Goal: Communication & Community: Participate in discussion

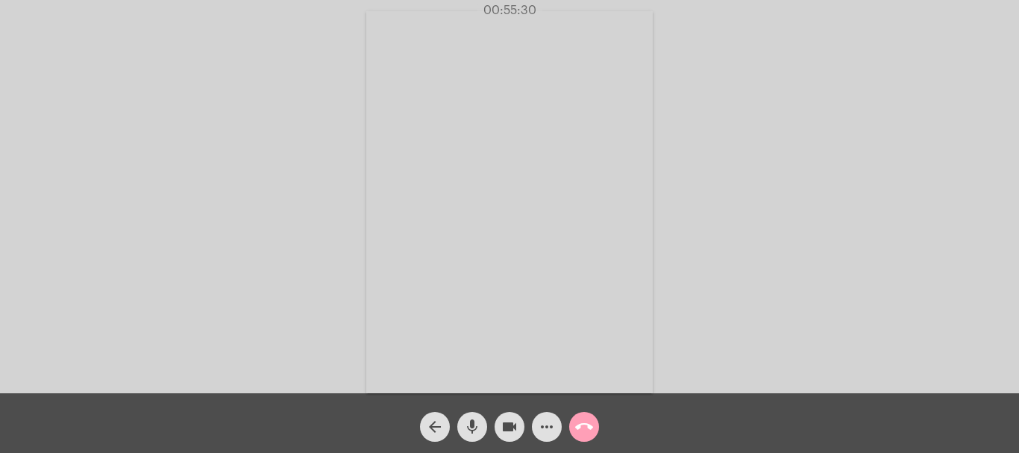
click at [582, 429] on mat-icon "call_end" at bounding box center [584, 427] width 18 height 18
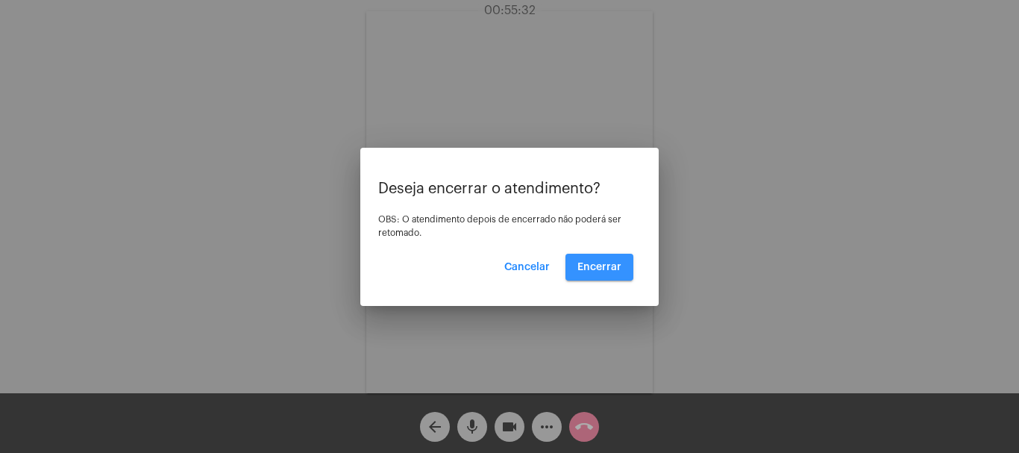
click at [608, 267] on span "Encerrar" at bounding box center [599, 267] width 44 height 10
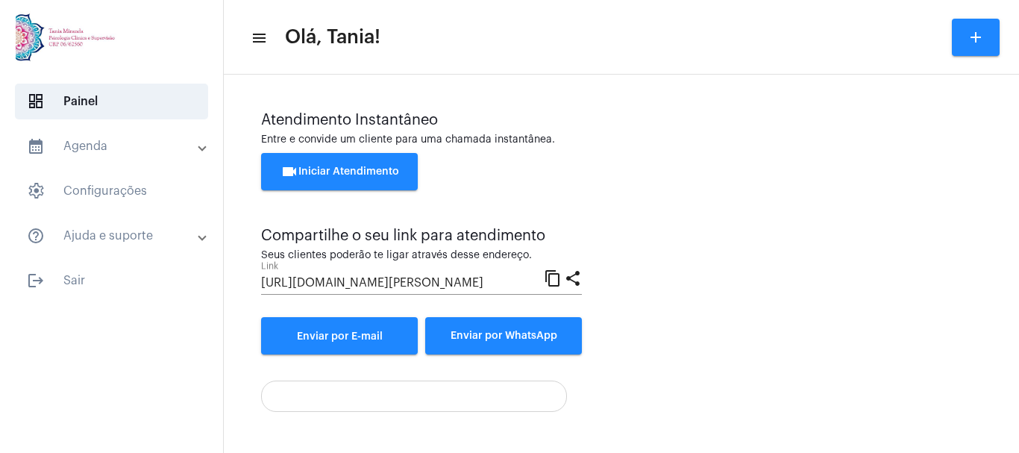
scroll to position [296, 0]
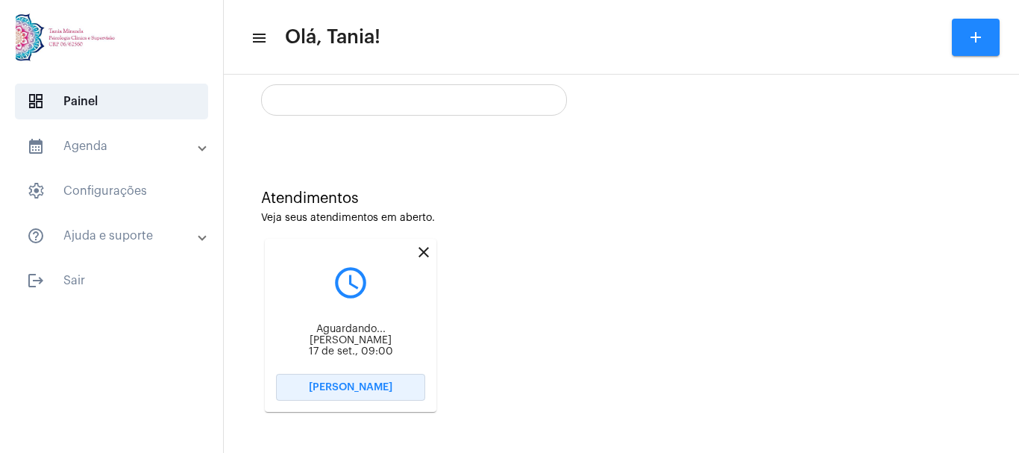
click at [367, 386] on span "[PERSON_NAME]" at bounding box center [351, 387] width 84 height 10
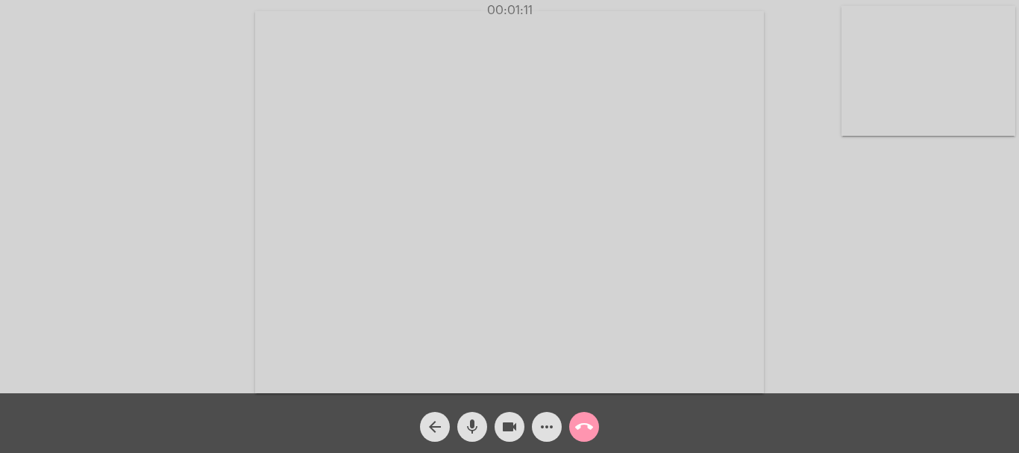
click at [553, 424] on mat-icon "more_horiz" at bounding box center [547, 427] width 18 height 18
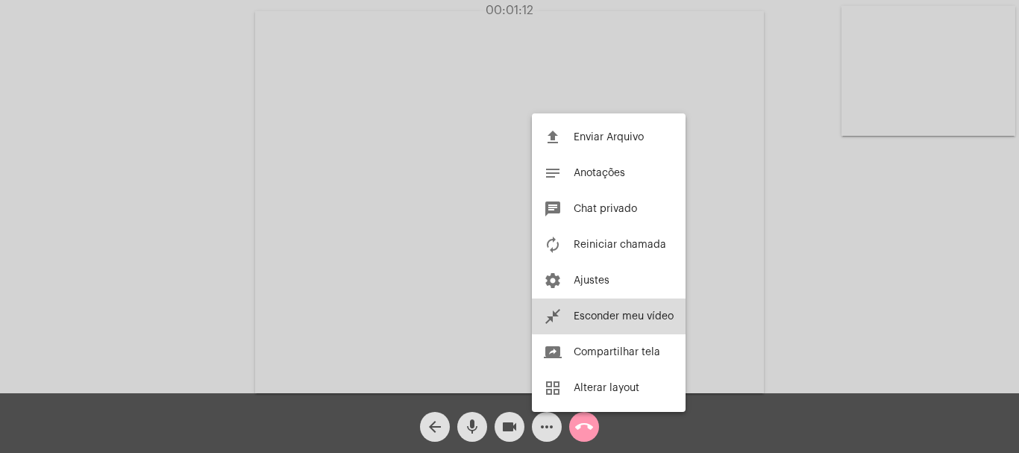
click at [610, 311] on span "Esconder meu vídeo" at bounding box center [624, 316] width 100 height 10
